Goal: Check status: Check status

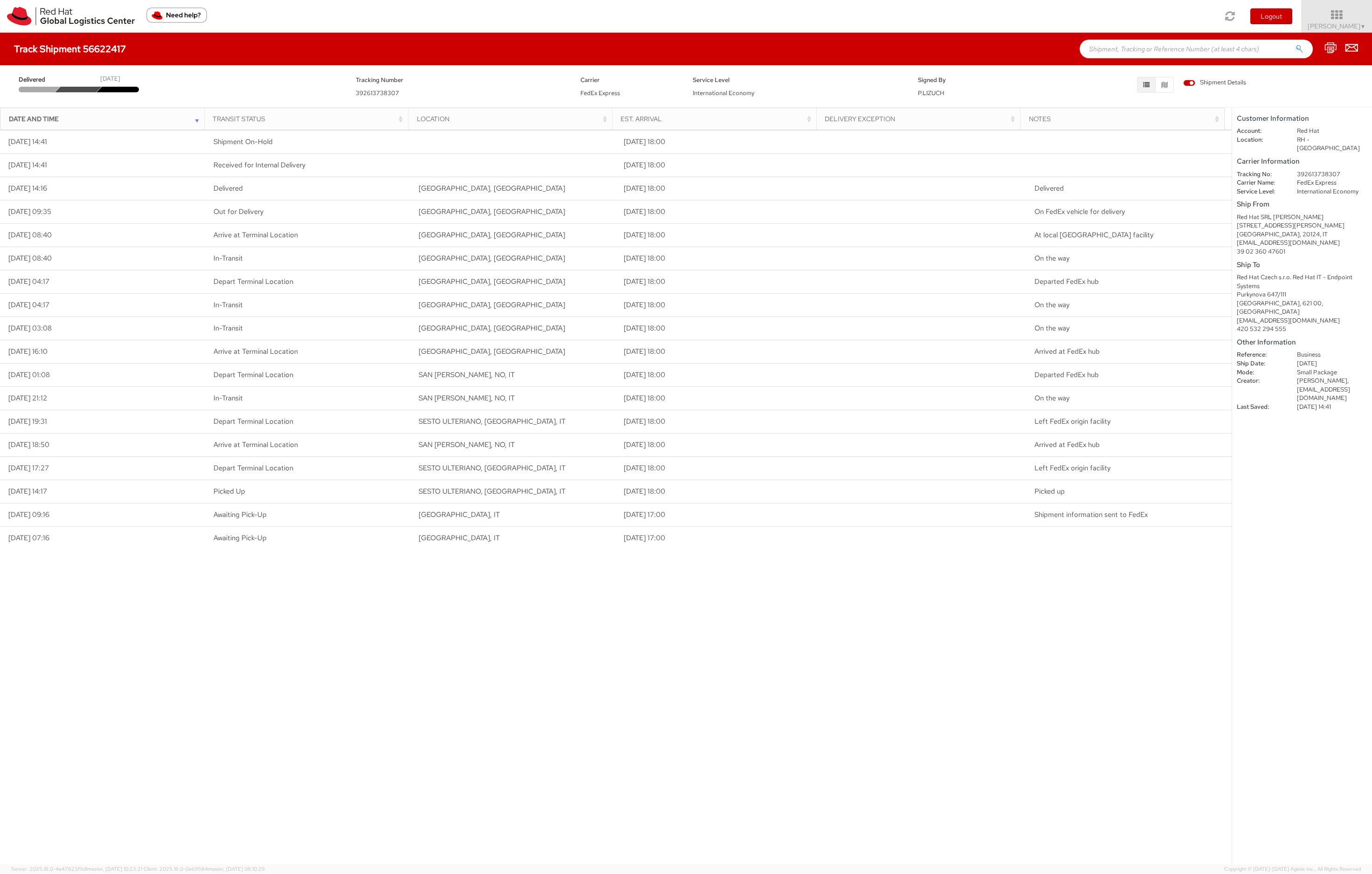
click at [1143, 83] on icon "button" at bounding box center [1146, 85] width 6 height 6
click at [1148, 81] on icon "button" at bounding box center [1146, 85] width 6 height 6
click at [1169, 86] on button "button" at bounding box center [1164, 85] width 19 height 16
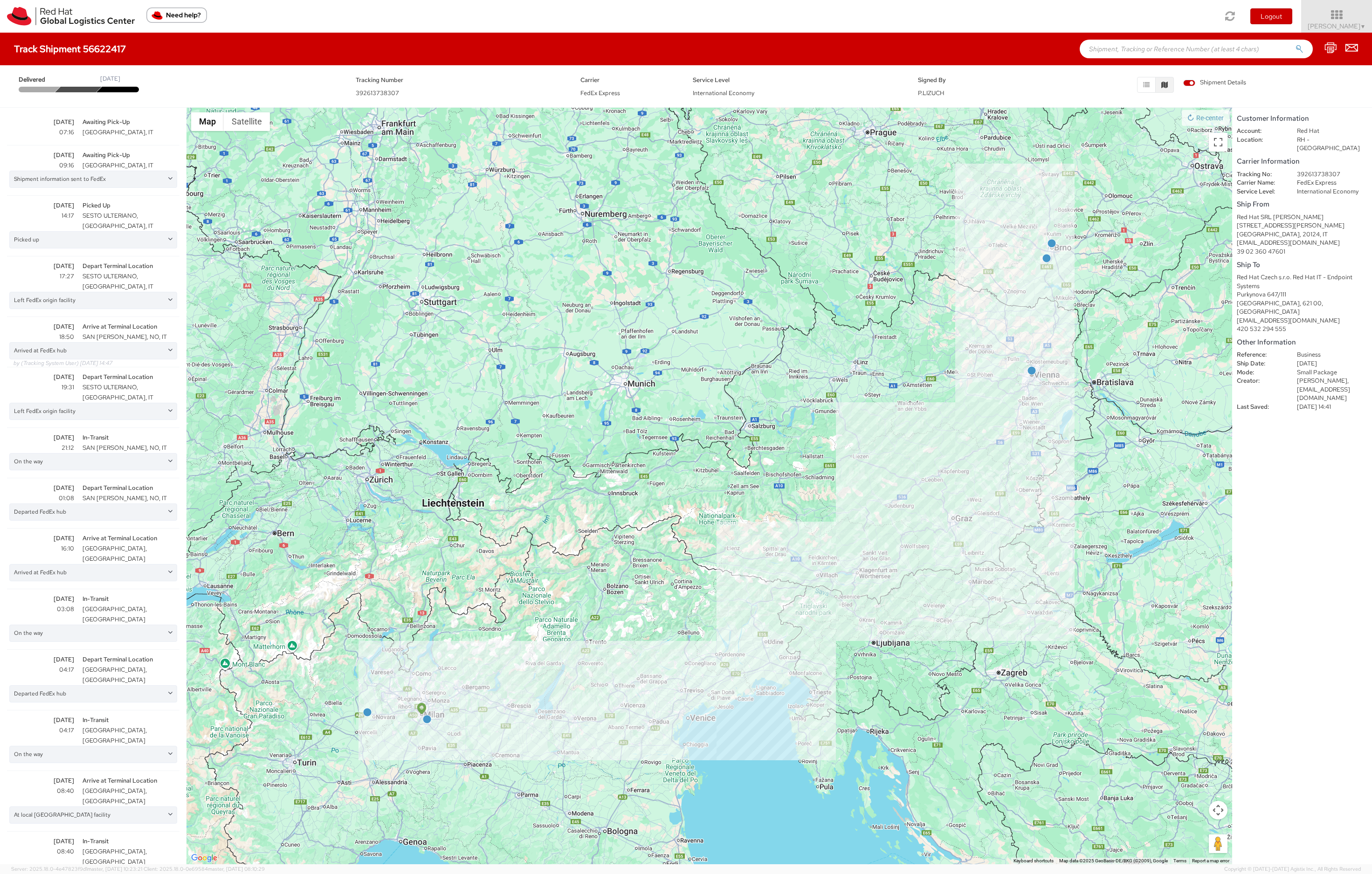
scroll to position [107, 0]
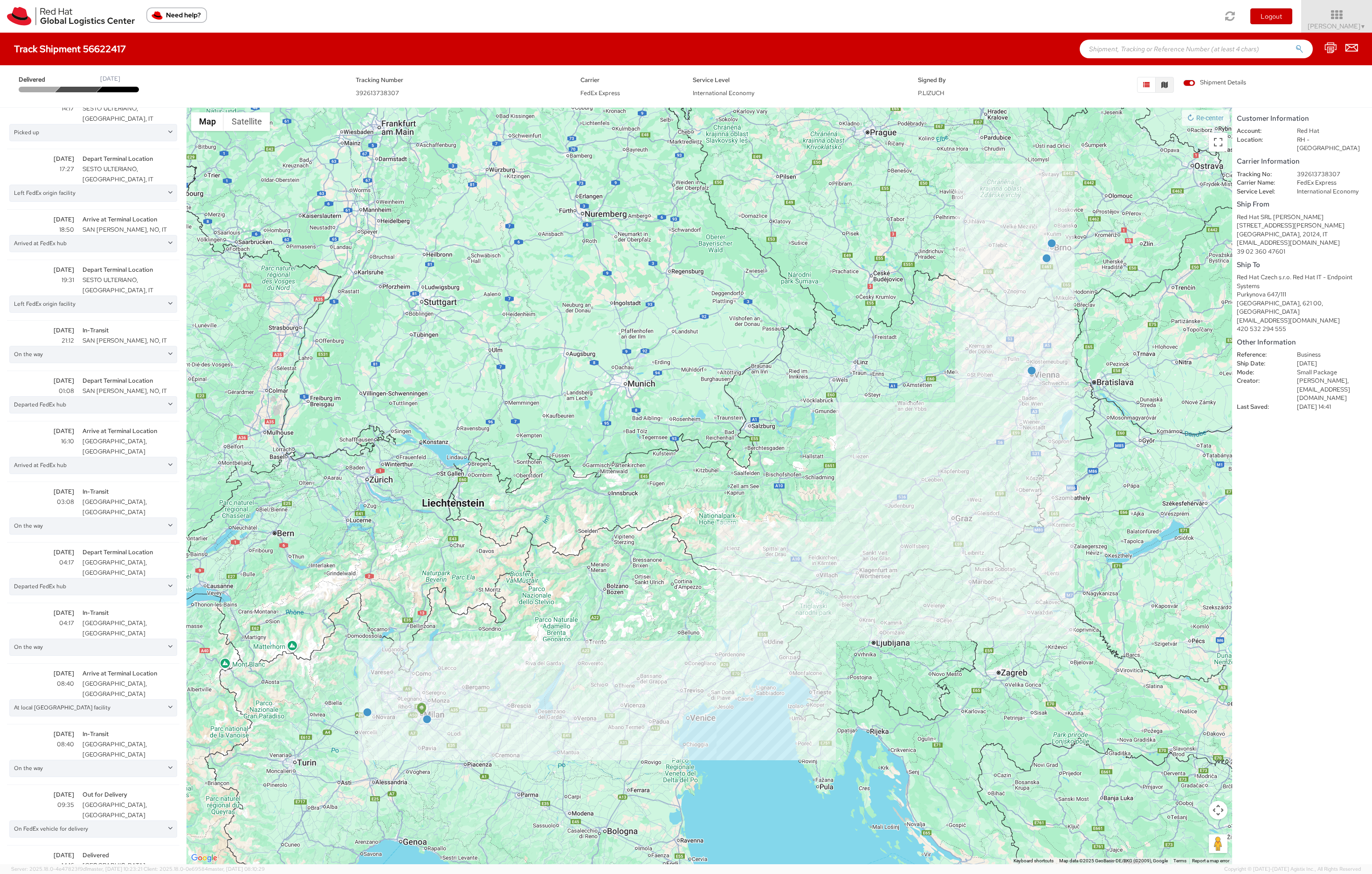
click at [1148, 85] on icon "button" at bounding box center [1146, 85] width 6 height 6
